Goal: Information Seeking & Learning: Learn about a topic

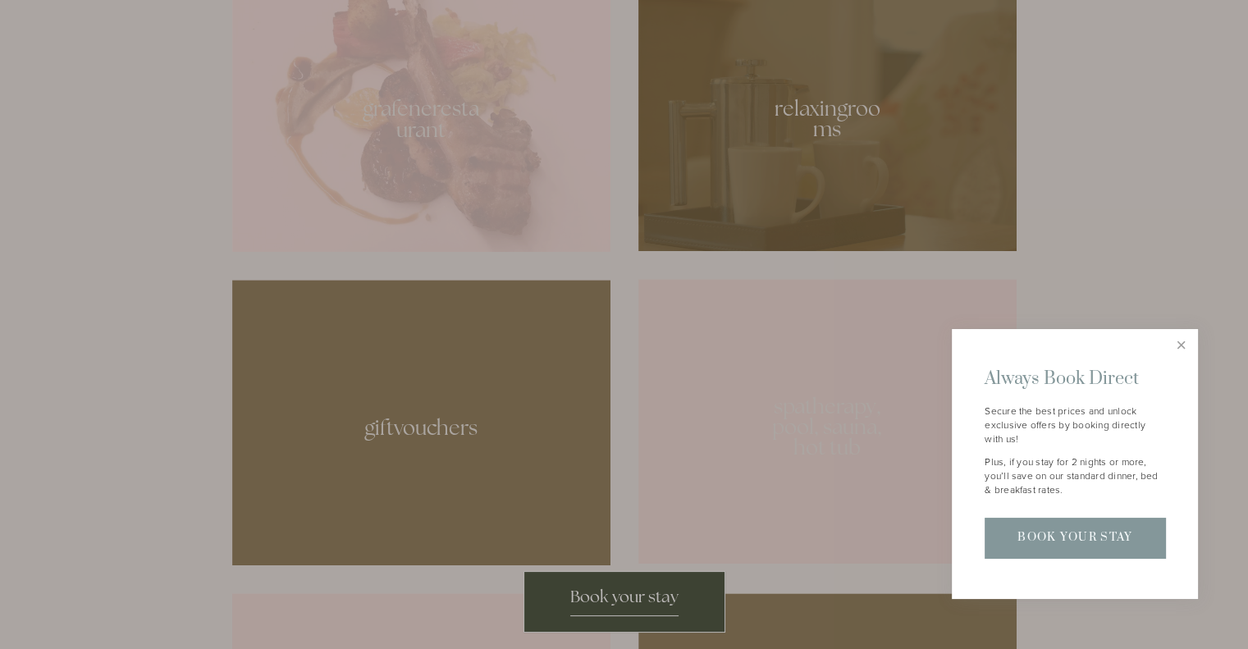
scroll to position [985, 0]
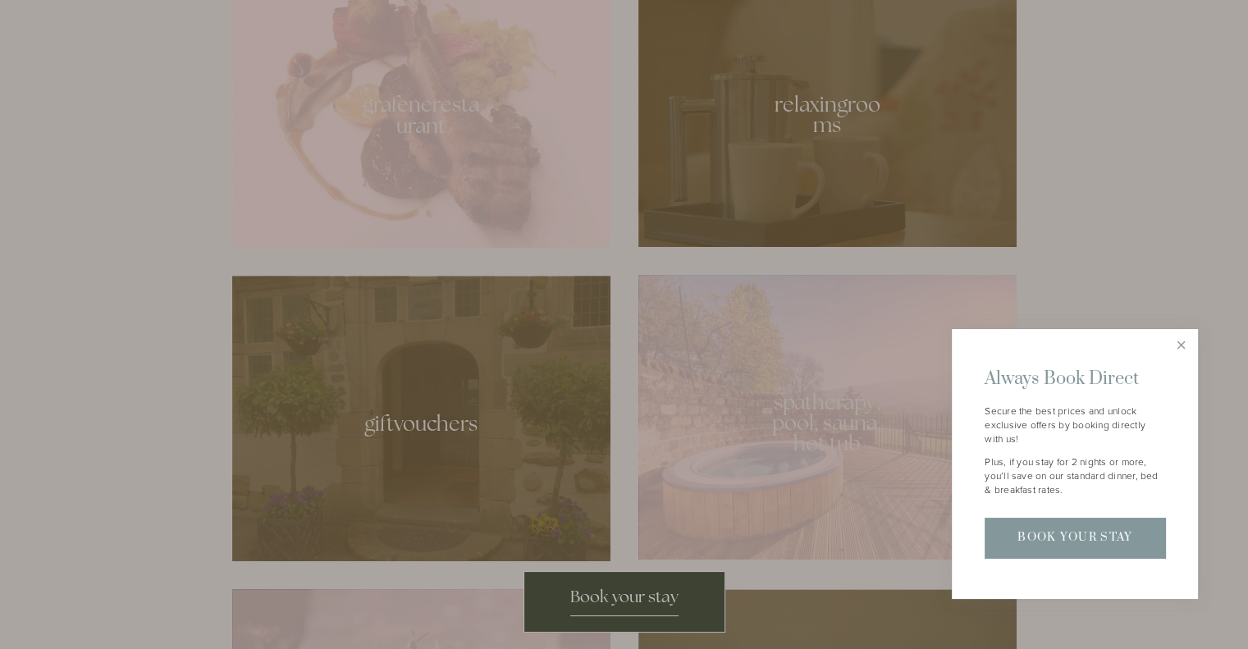
click at [1183, 344] on link "Close" at bounding box center [1181, 346] width 29 height 29
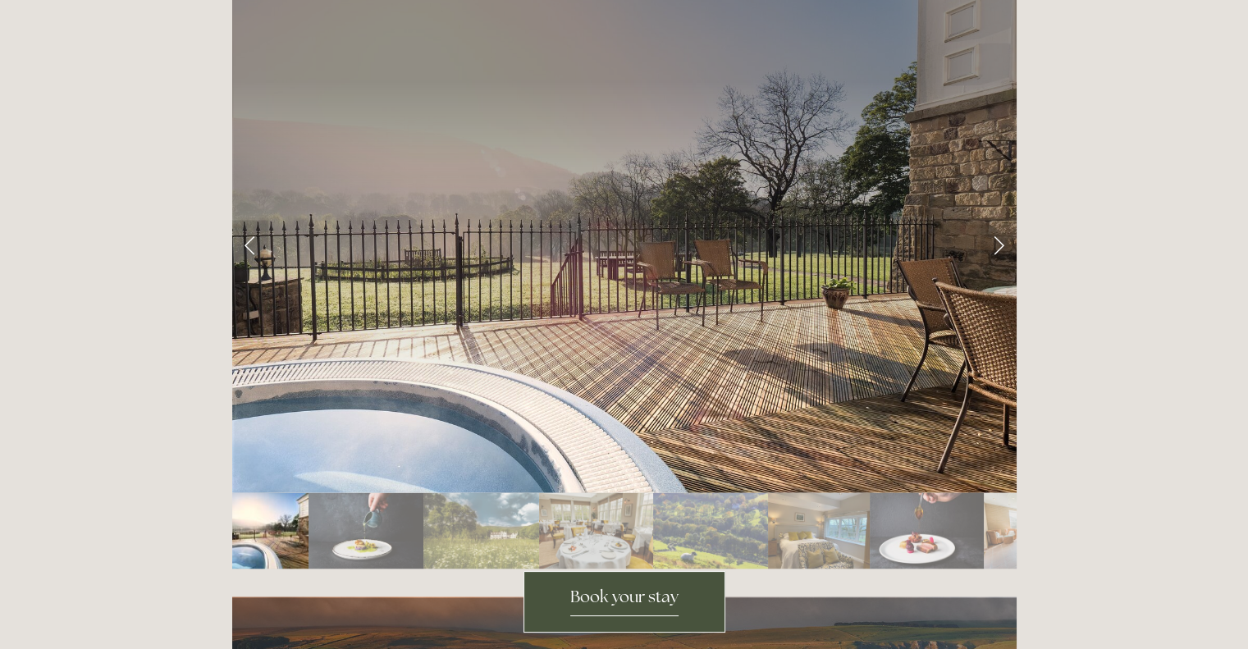
scroll to position [2790, 0]
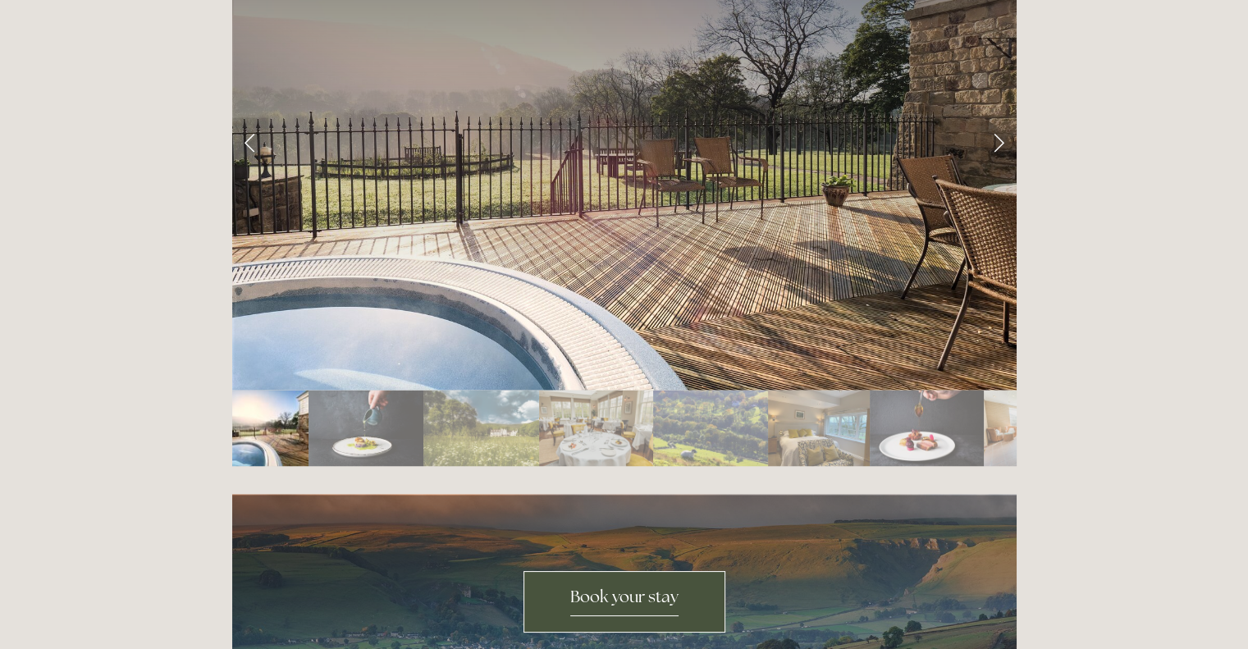
click at [593, 601] on span "Book your stay" at bounding box center [624, 601] width 108 height 30
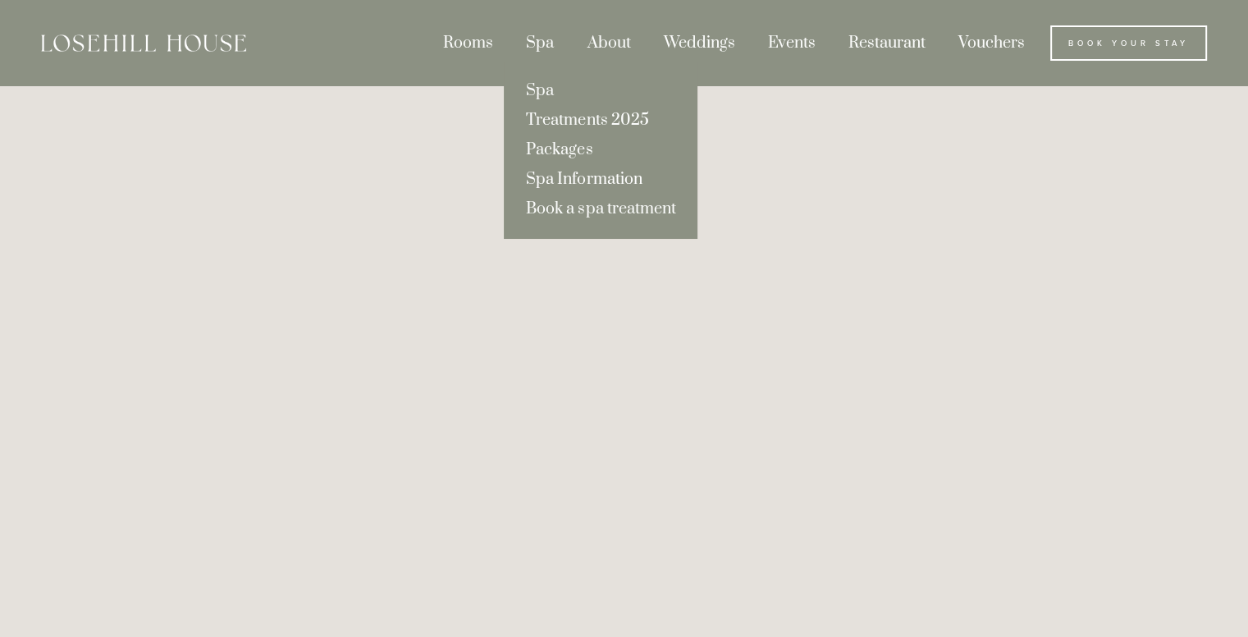
click at [545, 175] on link "Spa Information" at bounding box center [601, 180] width 194 height 30
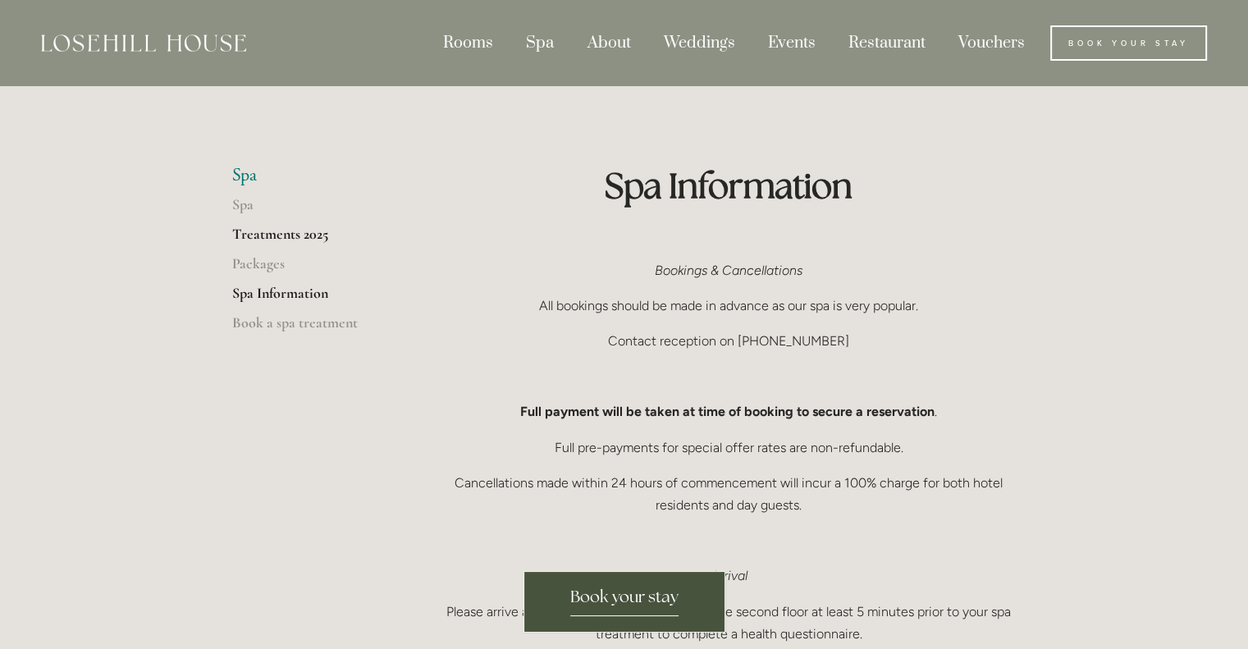
click at [276, 230] on link "Treatments 2025" at bounding box center [310, 240] width 157 height 30
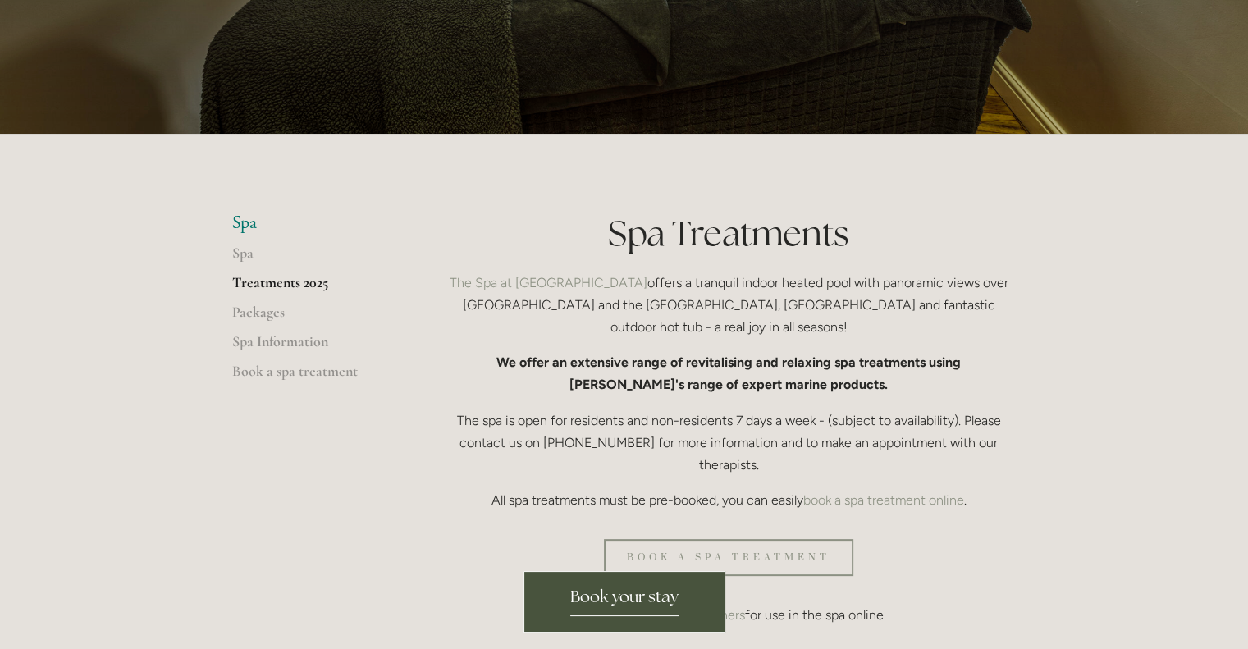
scroll to position [246, 0]
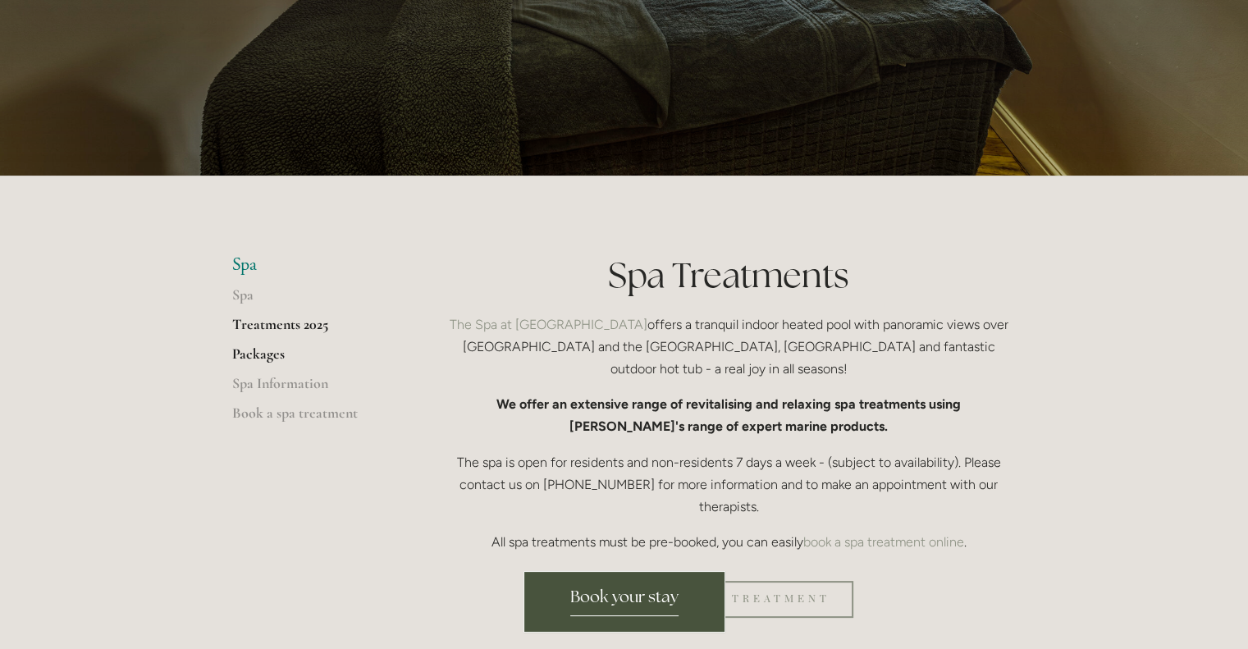
click at [256, 355] on link "Packages" at bounding box center [310, 360] width 157 height 30
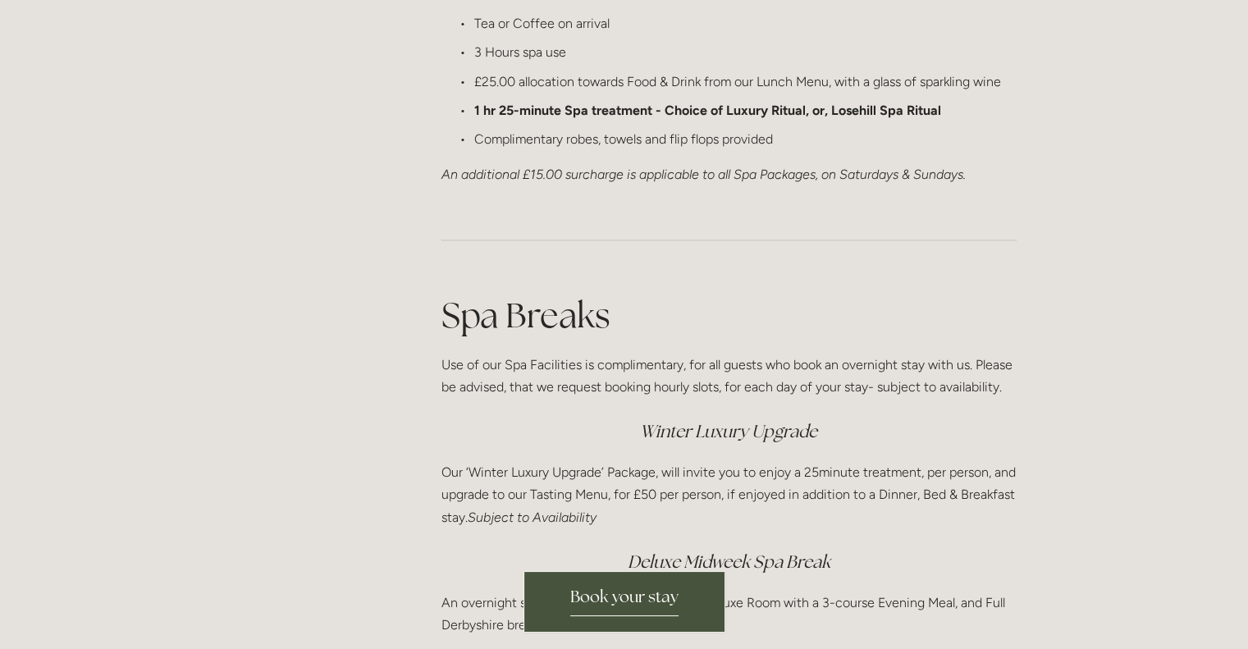
scroll to position [1724, 0]
